Goal: Navigation & Orientation: Find specific page/section

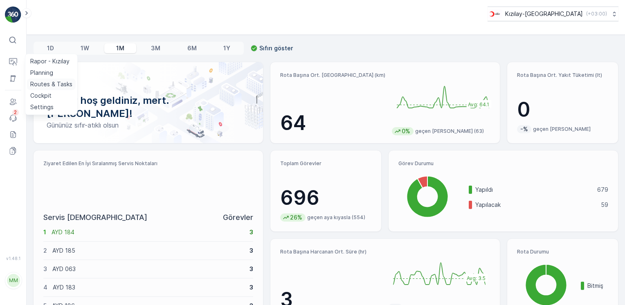
click at [47, 81] on p "Routes & Tasks" at bounding box center [51, 84] width 42 height 8
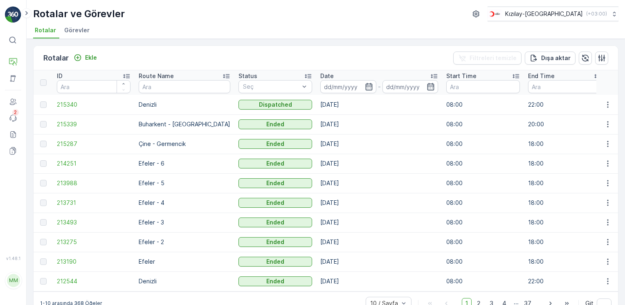
click at [85, 32] on span "Görevler" at bounding box center [76, 30] width 25 height 8
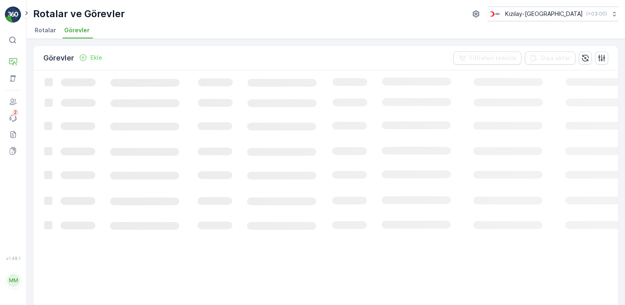
click at [50, 29] on span "Rotalar" at bounding box center [45, 30] width 21 height 8
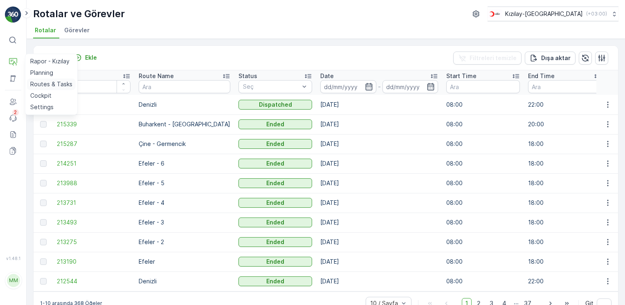
click at [60, 86] on p "Routes & Tasks" at bounding box center [51, 84] width 42 height 8
click at [16, 17] on img at bounding box center [13, 15] width 16 height 16
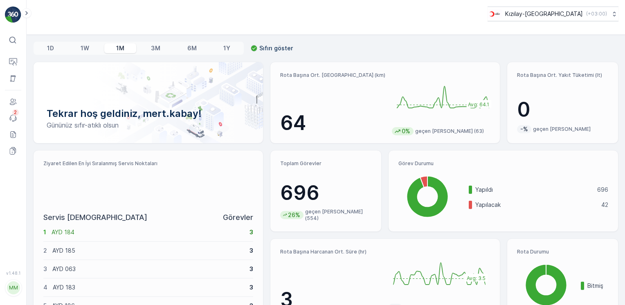
click at [10, 25] on div "⌘B Operasyonlar Varlıklar Kullanıcılar Olaylar 2 Raporlar Evraklar v 1.48.1 MM …" at bounding box center [13, 152] width 27 height 305
click at [12, 20] on img at bounding box center [13, 15] width 16 height 16
